Goal: Task Accomplishment & Management: Use online tool/utility

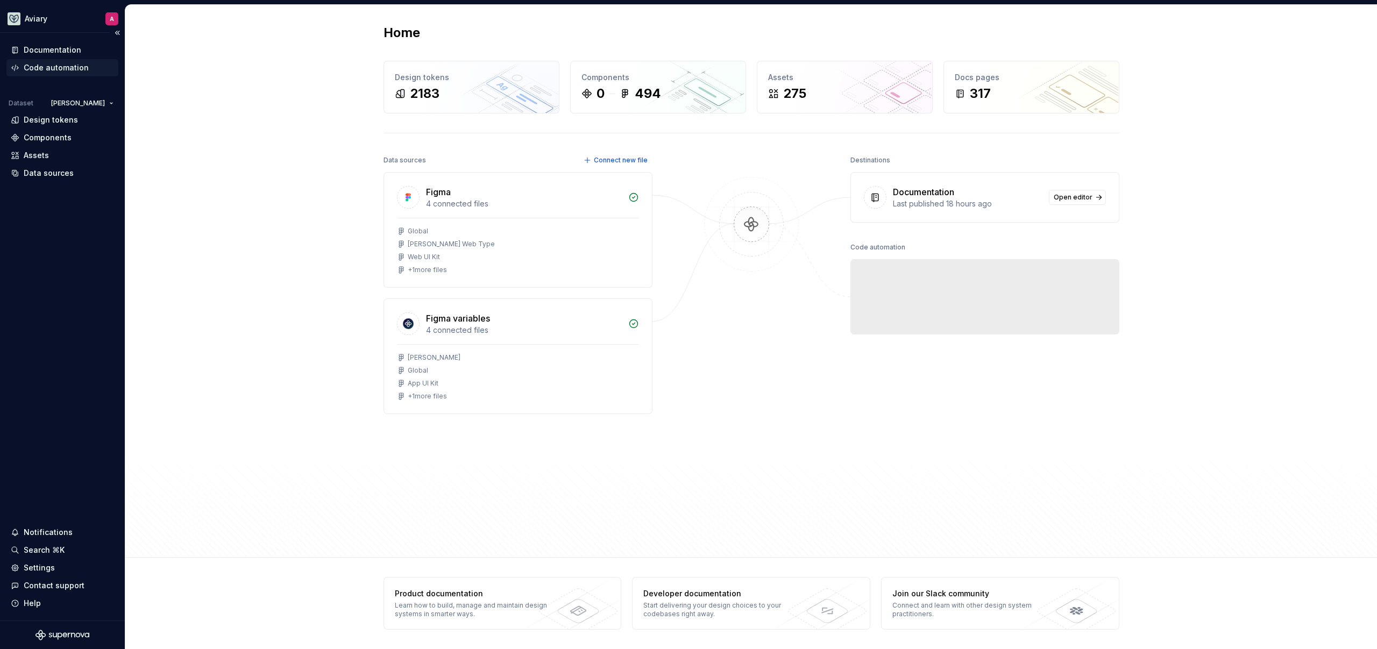
click at [61, 65] on div "Code automation" at bounding box center [56, 67] width 65 height 11
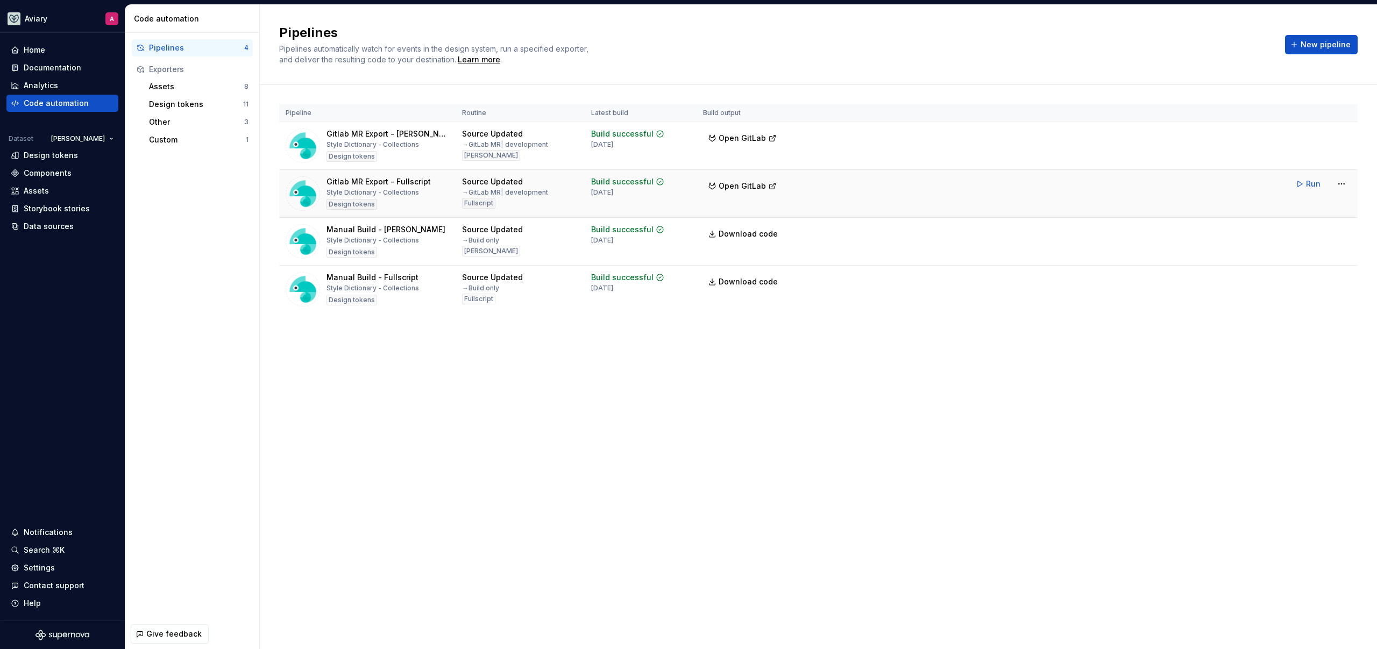
click at [1310, 182] on span "Run" at bounding box center [1313, 184] width 15 height 11
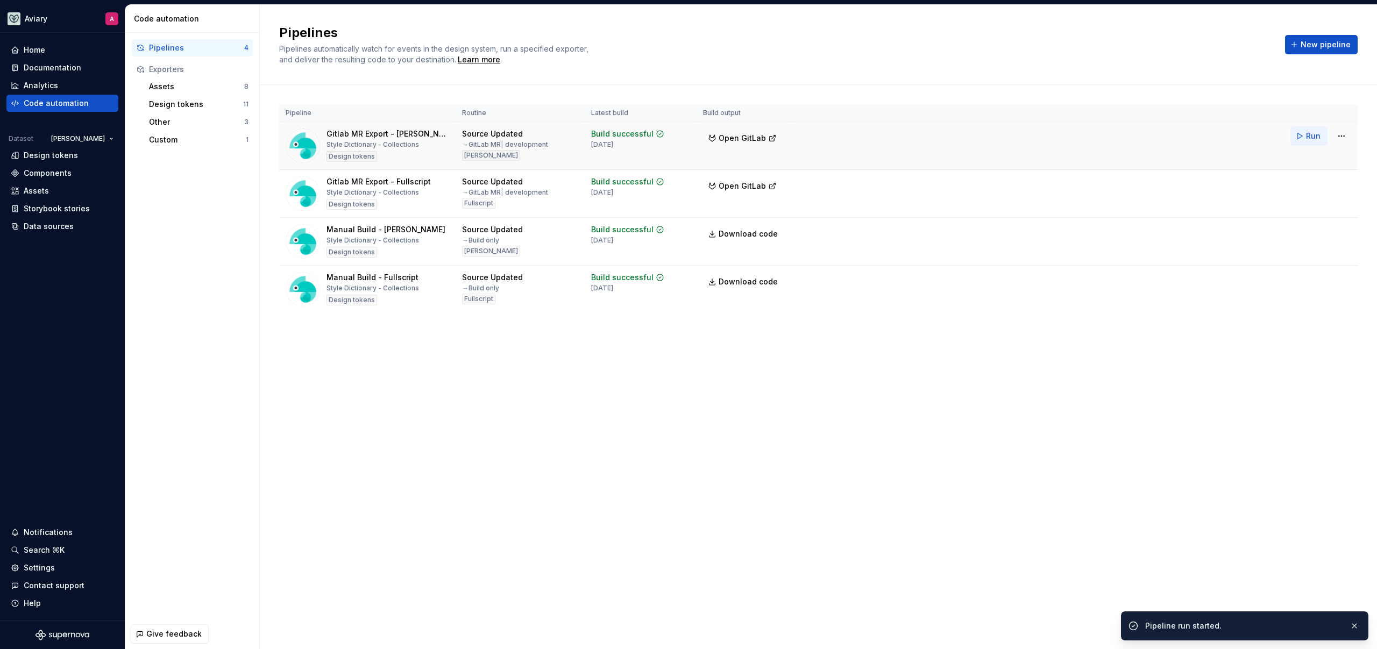
click at [1312, 131] on span "Run" at bounding box center [1313, 136] width 15 height 11
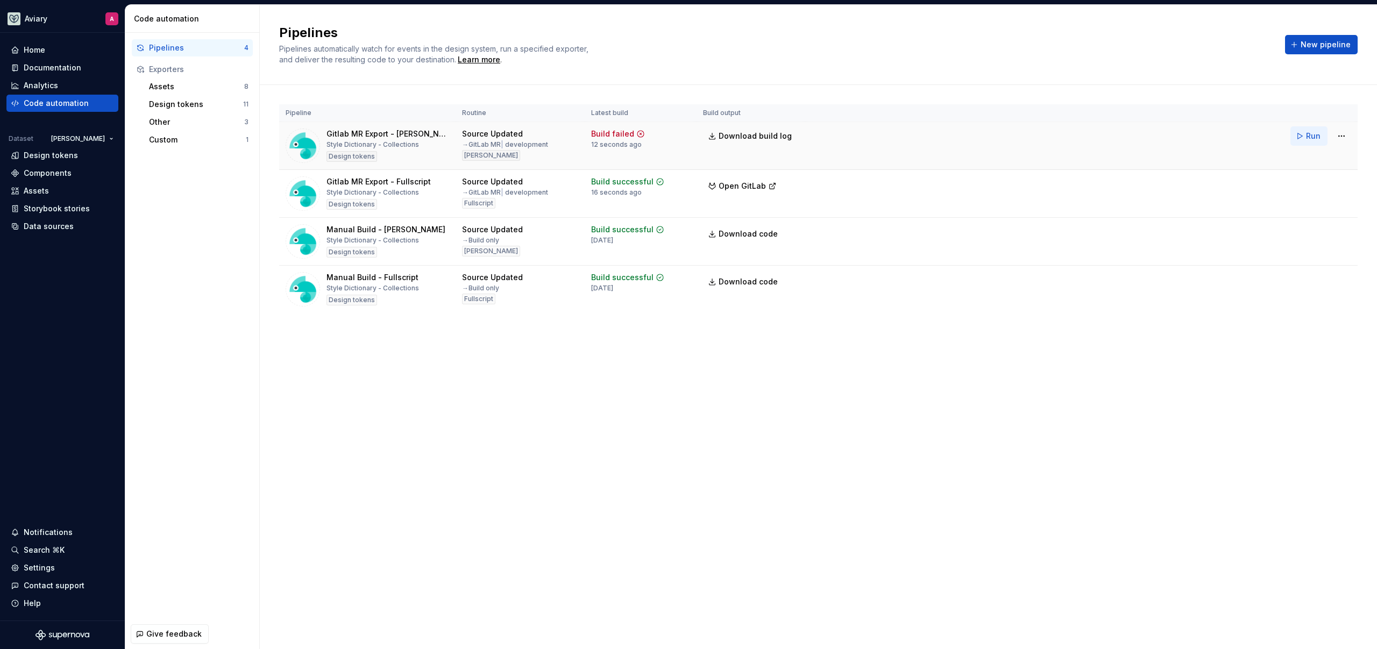
click at [1320, 135] on button "Run" at bounding box center [1308, 135] width 37 height 19
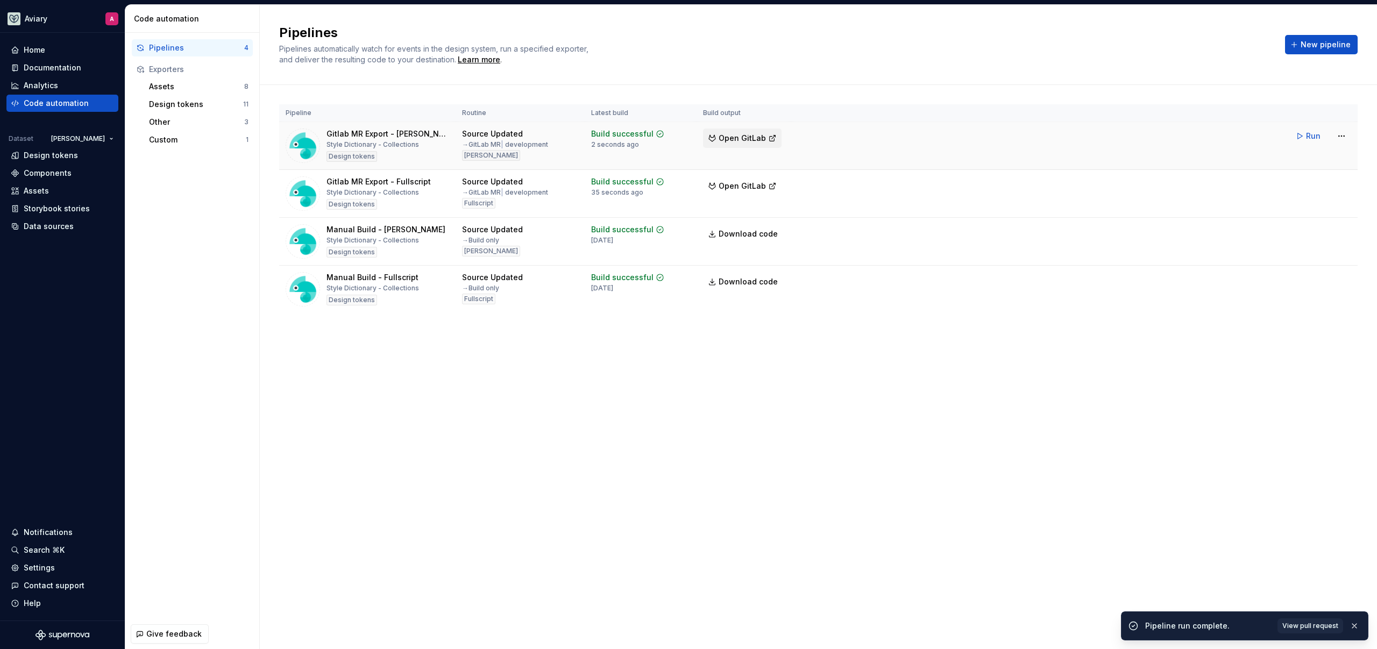
click at [765, 142] on button "Open GitLab" at bounding box center [742, 138] width 79 height 19
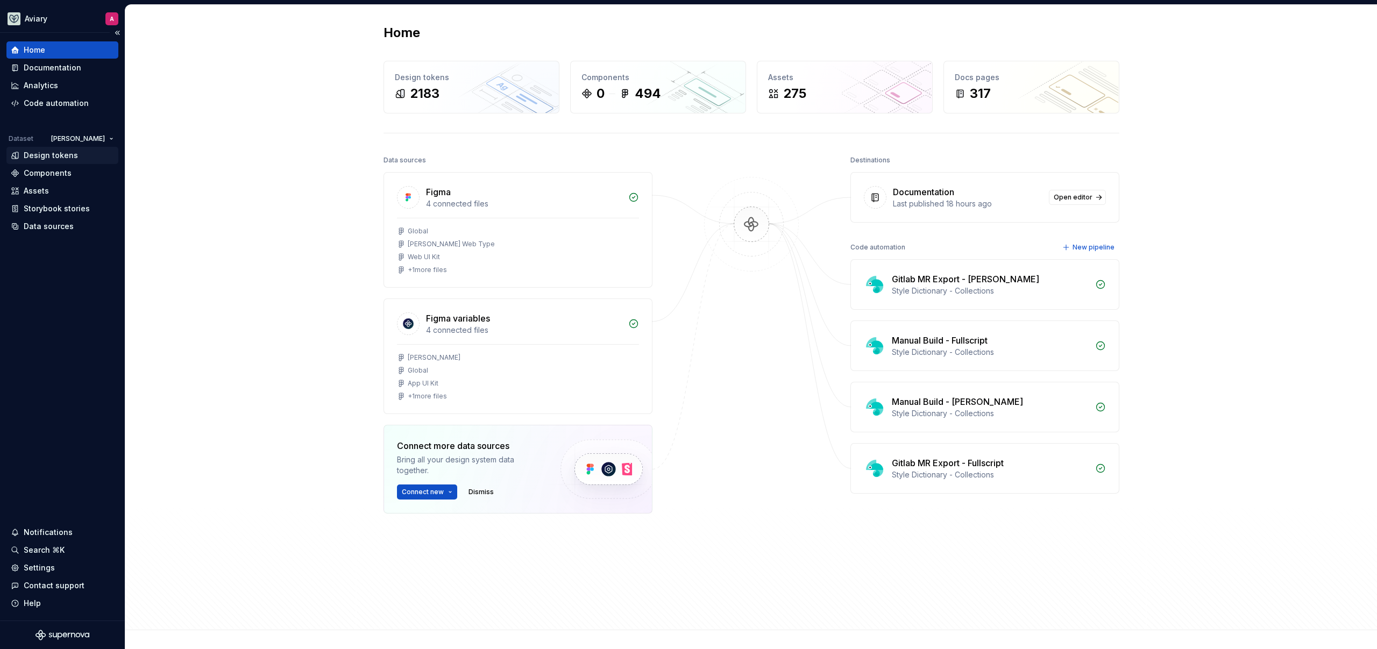
click at [84, 155] on div "Design tokens" at bounding box center [62, 155] width 103 height 11
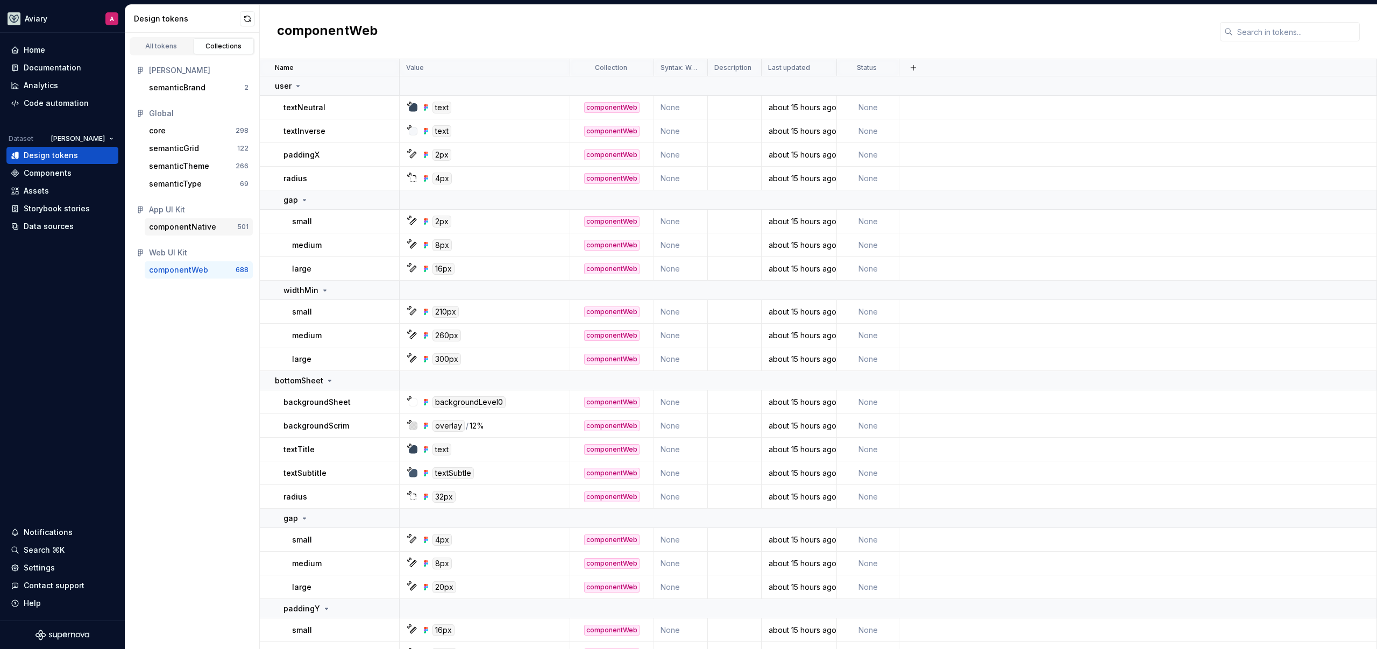
click at [190, 225] on div "componentNative" at bounding box center [182, 227] width 67 height 11
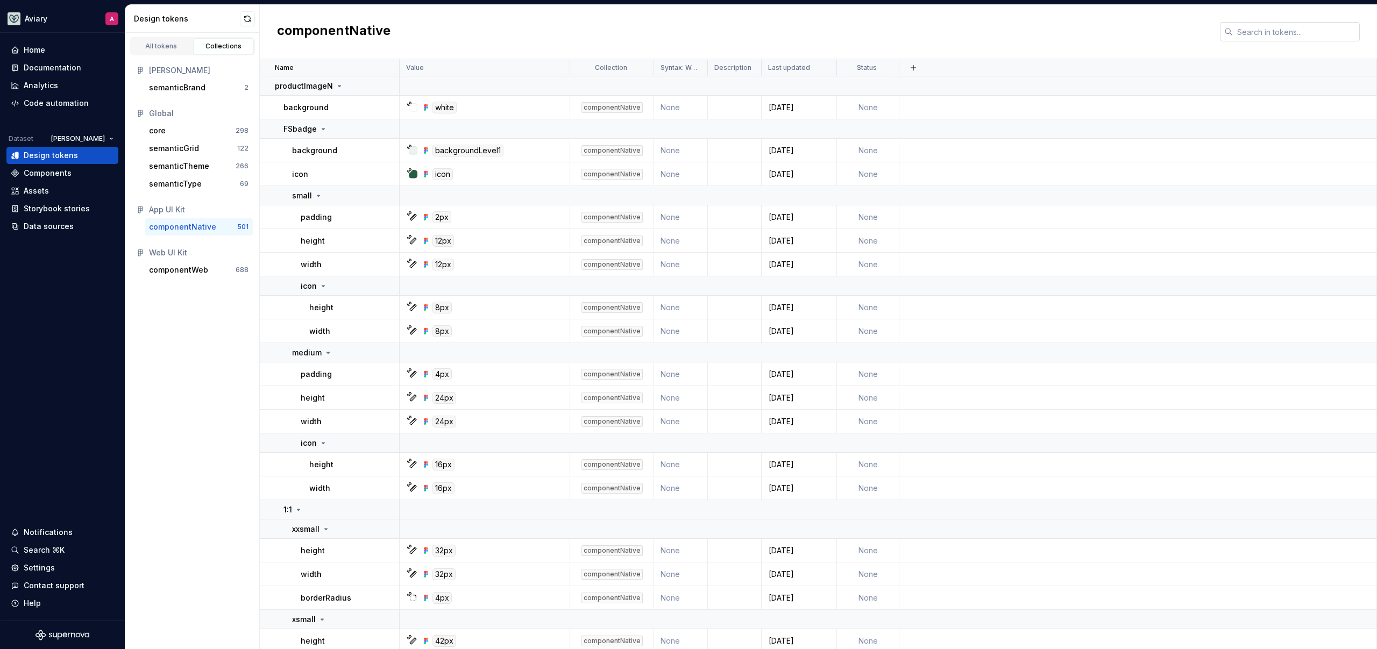
click at [1260, 32] on input "text" at bounding box center [1296, 31] width 127 height 19
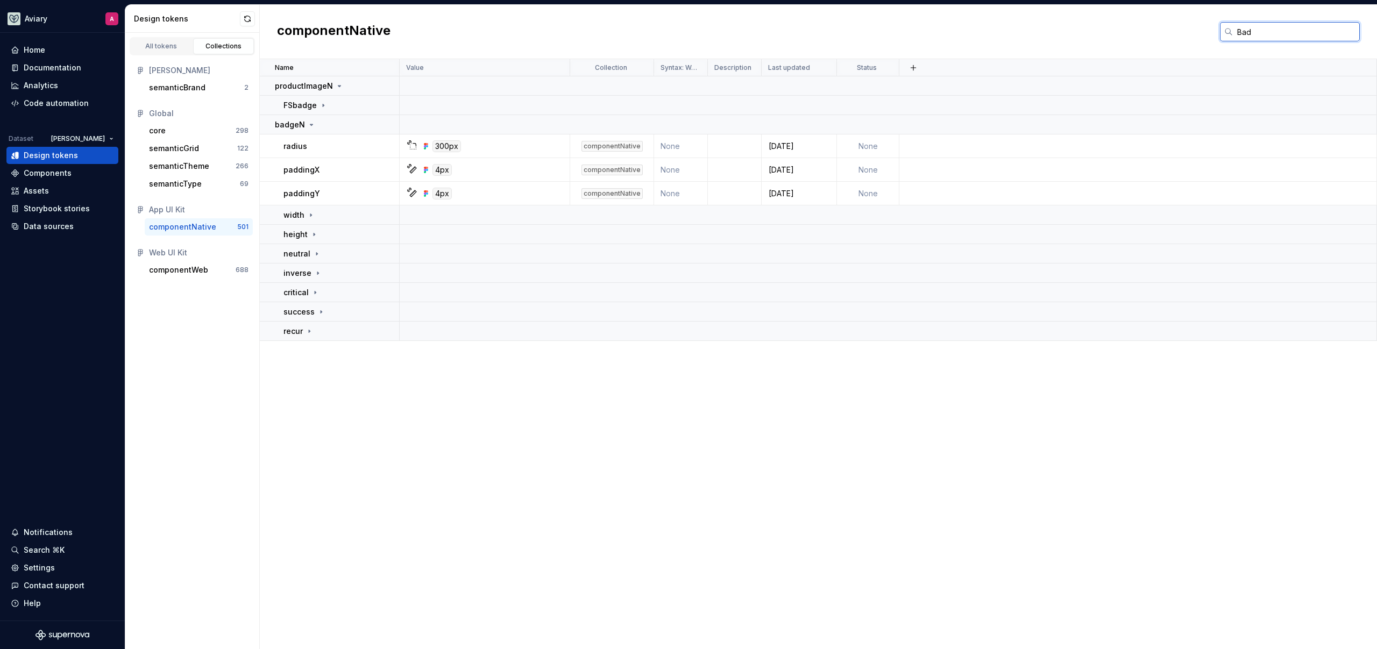
type input "Bad"
click at [565, 424] on div "Name Value Collection Syntax: Web Description Last updated Status productImageN…" at bounding box center [818, 354] width 1117 height 590
click at [332, 437] on div "Name Value Collection Syntax: Web Description Last updated Status productImageN…" at bounding box center [818, 354] width 1117 height 590
